Goal: Find contact information: Find contact information

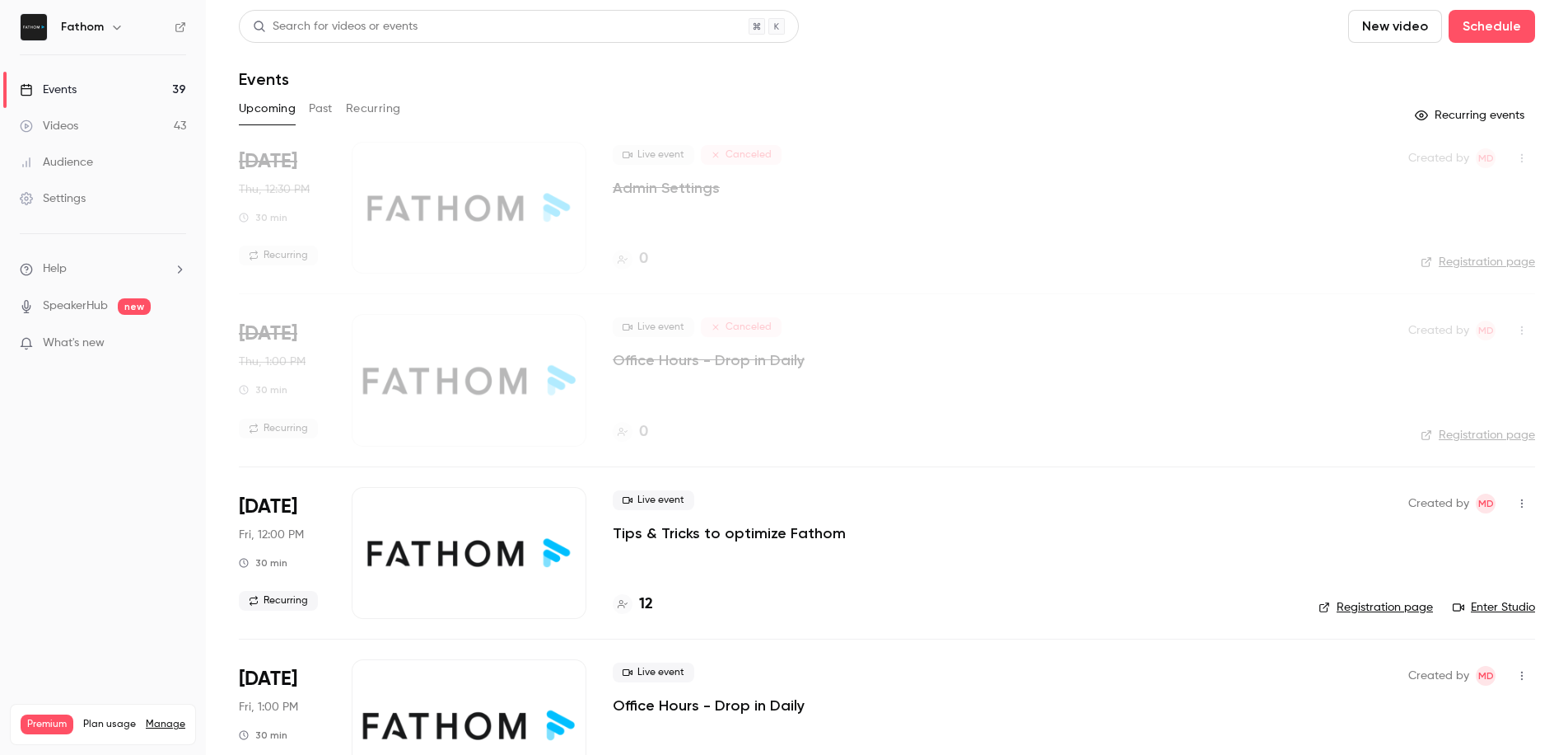
click at [322, 111] on button "Past" at bounding box center [321, 108] width 24 height 27
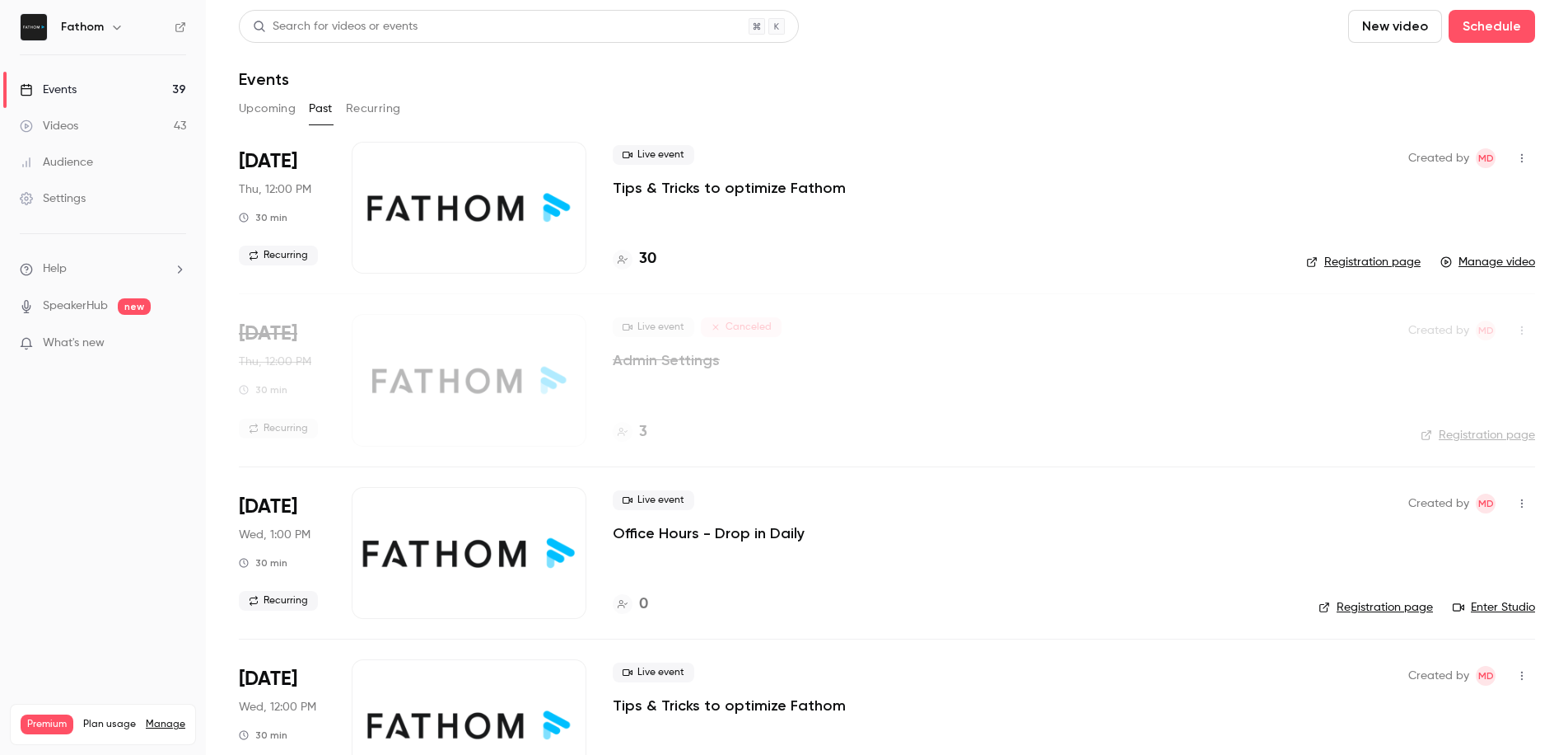
click at [665, 184] on p "Tips & Tricks to optimize Fathom" at bounding box center [729, 188] width 233 height 20
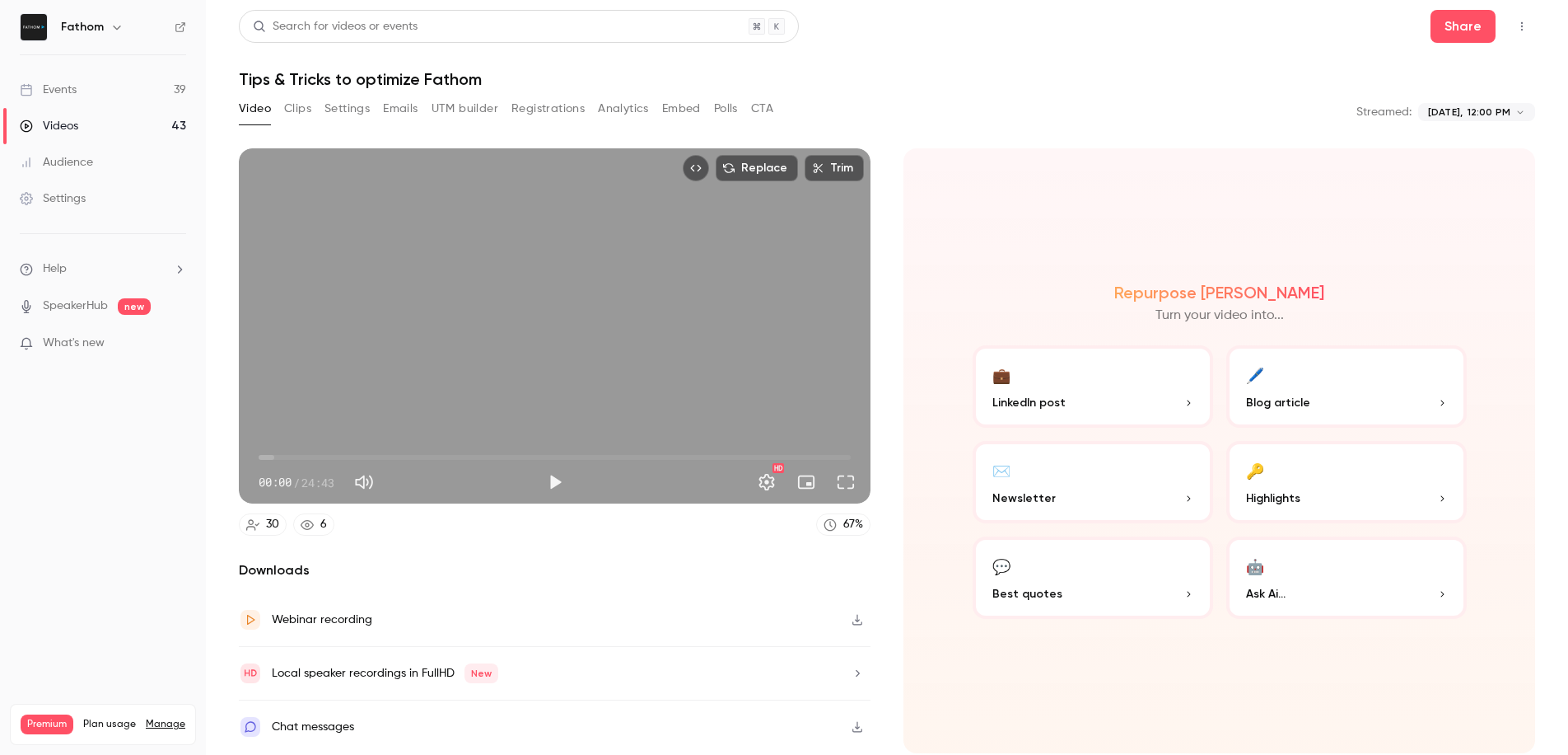
click at [556, 112] on button "Registrations" at bounding box center [548, 108] width 73 height 27
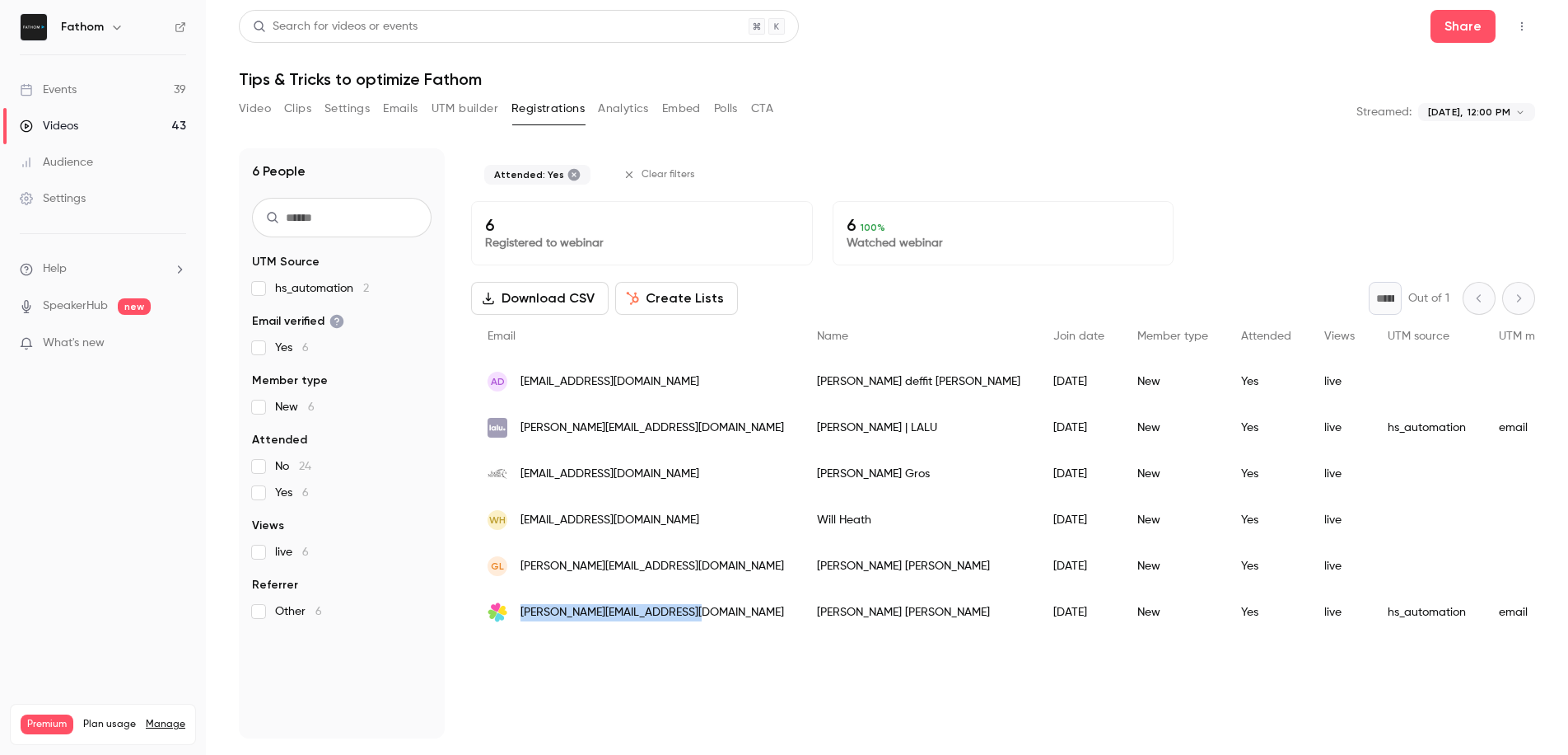
drag, startPoint x: 685, startPoint y: 616, endPoint x: 523, endPoint y: 617, distance: 162.0
click at [523, 617] on div "[PERSON_NAME][EMAIL_ADDRESS][DOMAIN_NAME]" at bounding box center [635, 612] width 329 height 46
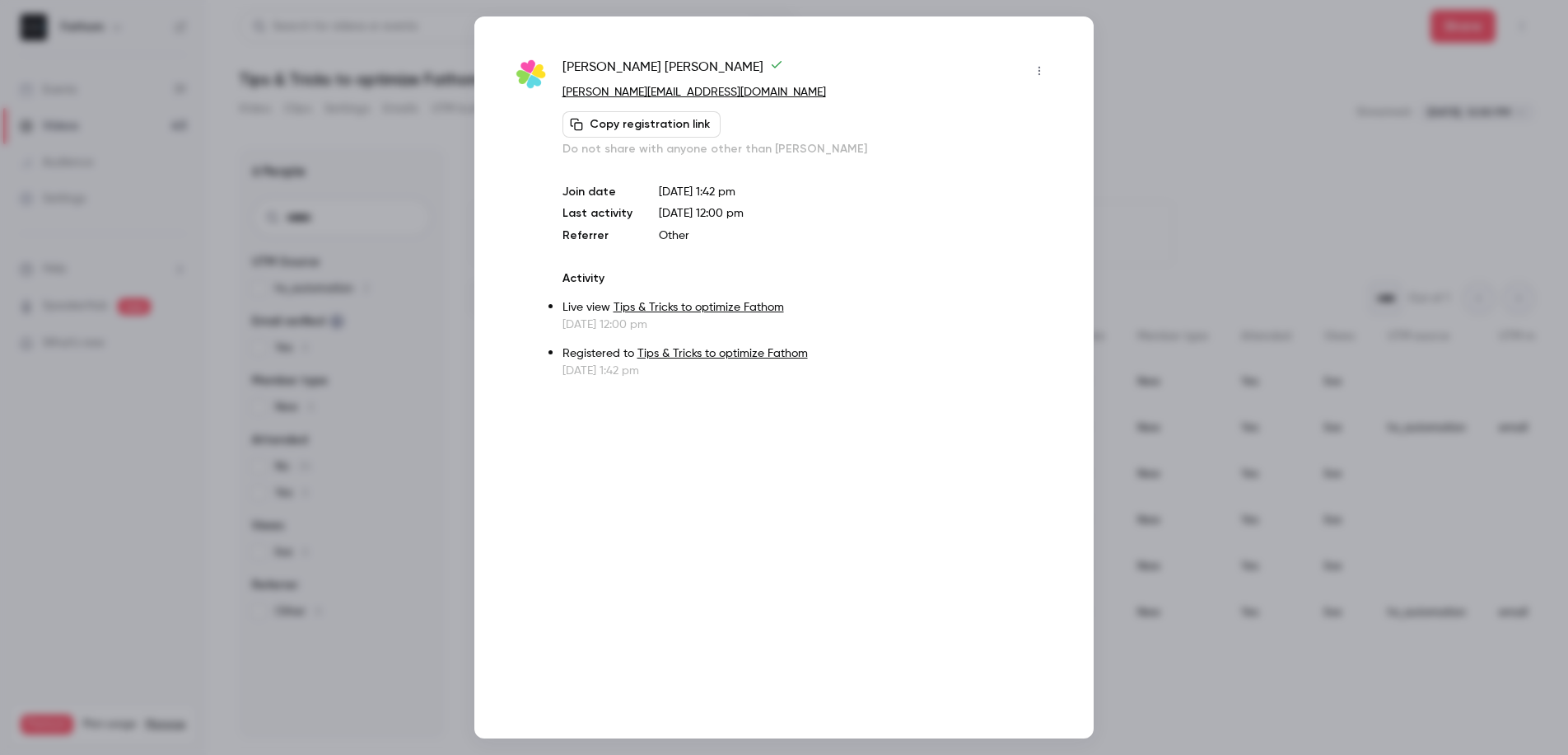
copy span "[PERSON_NAME][EMAIL_ADDRESS][DOMAIN_NAME]"
click at [1184, 117] on div at bounding box center [784, 377] width 1568 height 755
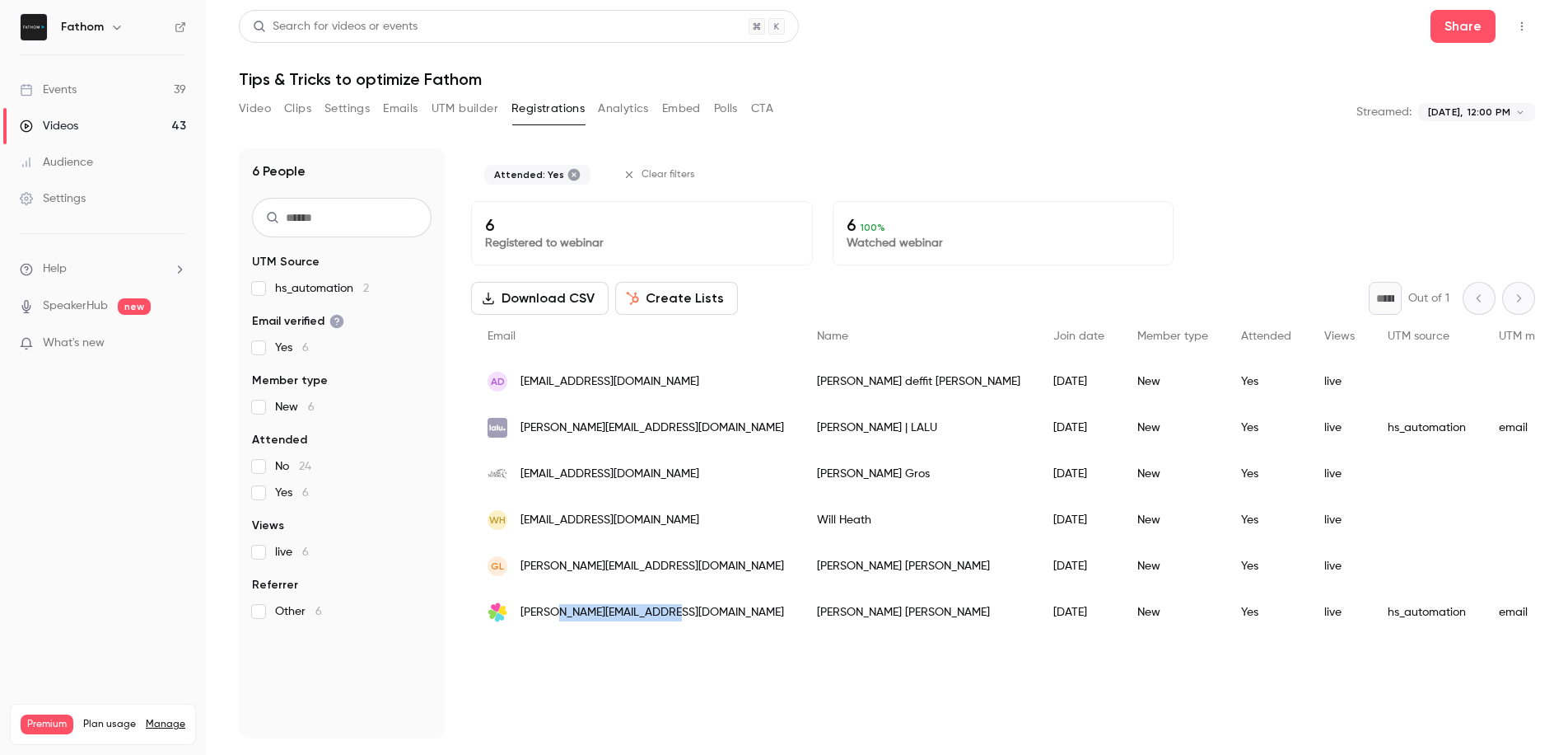
click at [590, 614] on span "[PERSON_NAME][EMAIL_ADDRESS][DOMAIN_NAME]" at bounding box center [652, 612] width 263 height 17
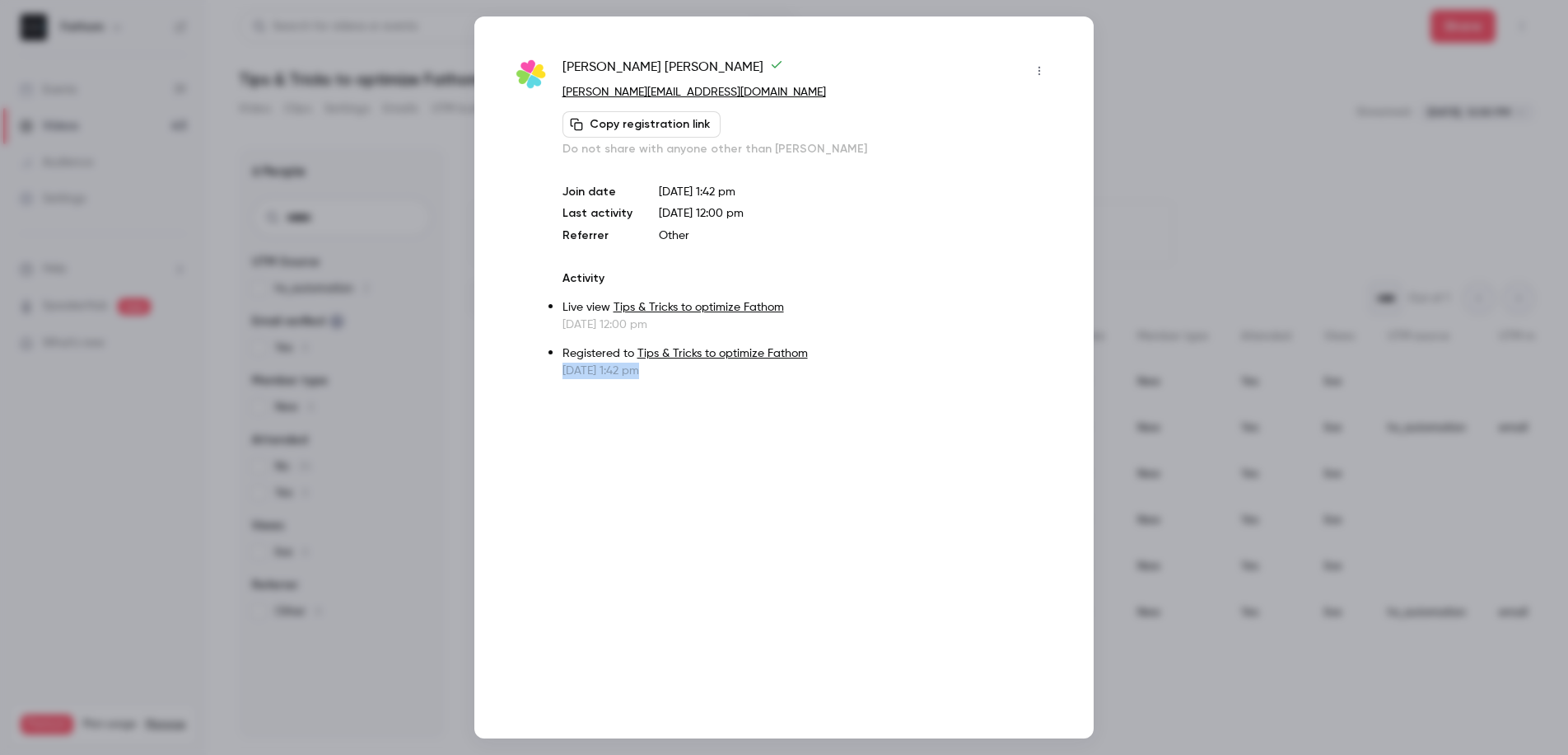
click at [590, 614] on div "[PERSON_NAME] [PERSON_NAME][EMAIL_ADDRESS][DOMAIN_NAME] Copy registration link …" at bounding box center [783, 377] width 619 height 722
drag, startPoint x: 671, startPoint y: 97, endPoint x: 551, endPoint y: 96, distance: 120.0
click at [551, 96] on div "[PERSON_NAME] [PERSON_NAME][EMAIL_ADDRESS][DOMAIN_NAME] Copy registration link …" at bounding box center [783, 218] width 536 height 321
click at [794, 94] on p "[PERSON_NAME][EMAIL_ADDRESS][DOMAIN_NAME]" at bounding box center [807, 93] width 490 height 17
drag, startPoint x: 730, startPoint y: 94, endPoint x: 562, endPoint y: 94, distance: 168.0
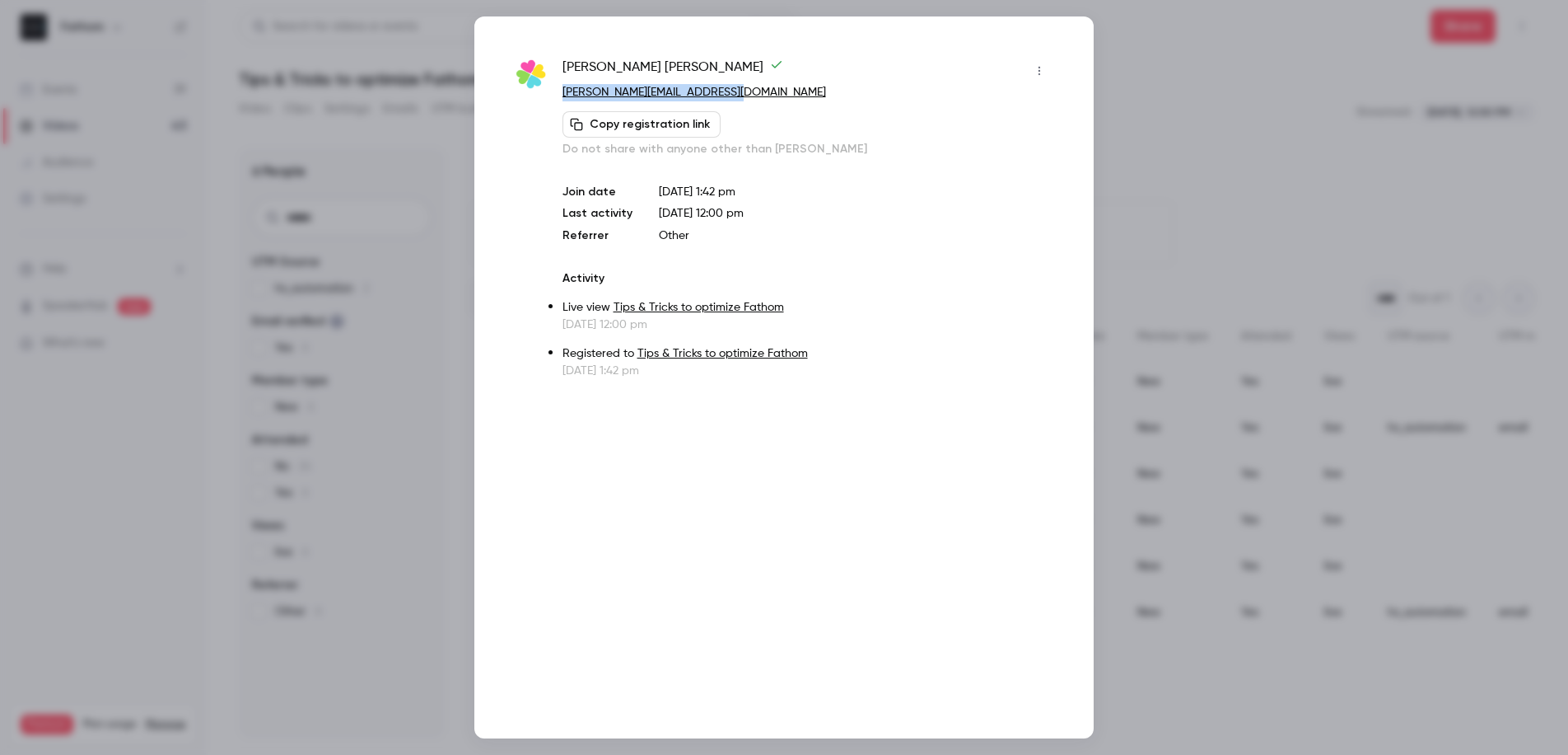
click at [562, 94] on p "[PERSON_NAME][EMAIL_ADDRESS][DOMAIN_NAME]" at bounding box center [807, 93] width 490 height 17
copy link "[PERSON_NAME][EMAIL_ADDRESS][DOMAIN_NAME]"
click at [1271, 62] on div at bounding box center [784, 377] width 1568 height 755
